Goal: Information Seeking & Learning: Learn about a topic

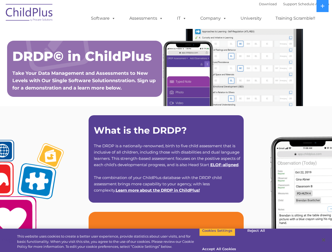
click at [166, 126] on strong "What is the DRDP?" at bounding box center [140, 130] width 93 height 11
click at [112, 18] on span at bounding box center [112, 18] width 6 height 5
click at [160, 18] on span at bounding box center [160, 18] width 6 height 5
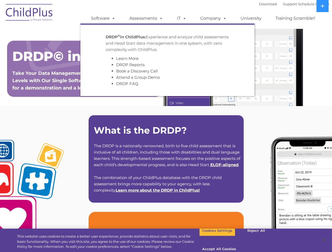
click at [181, 18] on span at bounding box center [183, 18] width 6 height 5
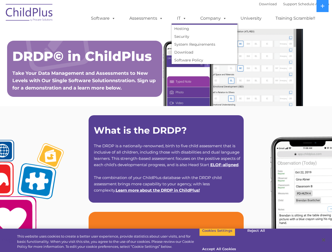
click at [183, 18] on span at bounding box center [183, 18] width 6 height 5
click at [213, 18] on link "Company" at bounding box center [213, 18] width 37 height 11
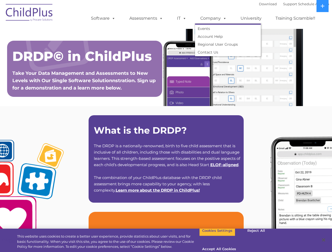
click at [223, 18] on span at bounding box center [224, 18] width 6 height 5
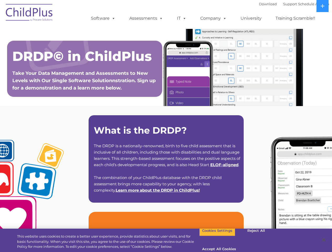
click at [322, 6] on icon at bounding box center [322, 6] width 4 height 4
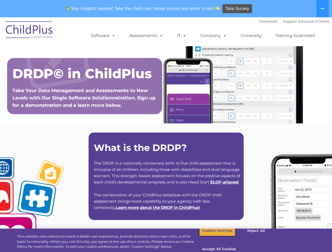
click at [213, 236] on button "Cookies Settings" at bounding box center [217, 230] width 36 height 11
